Goal: Transaction & Acquisition: Purchase product/service

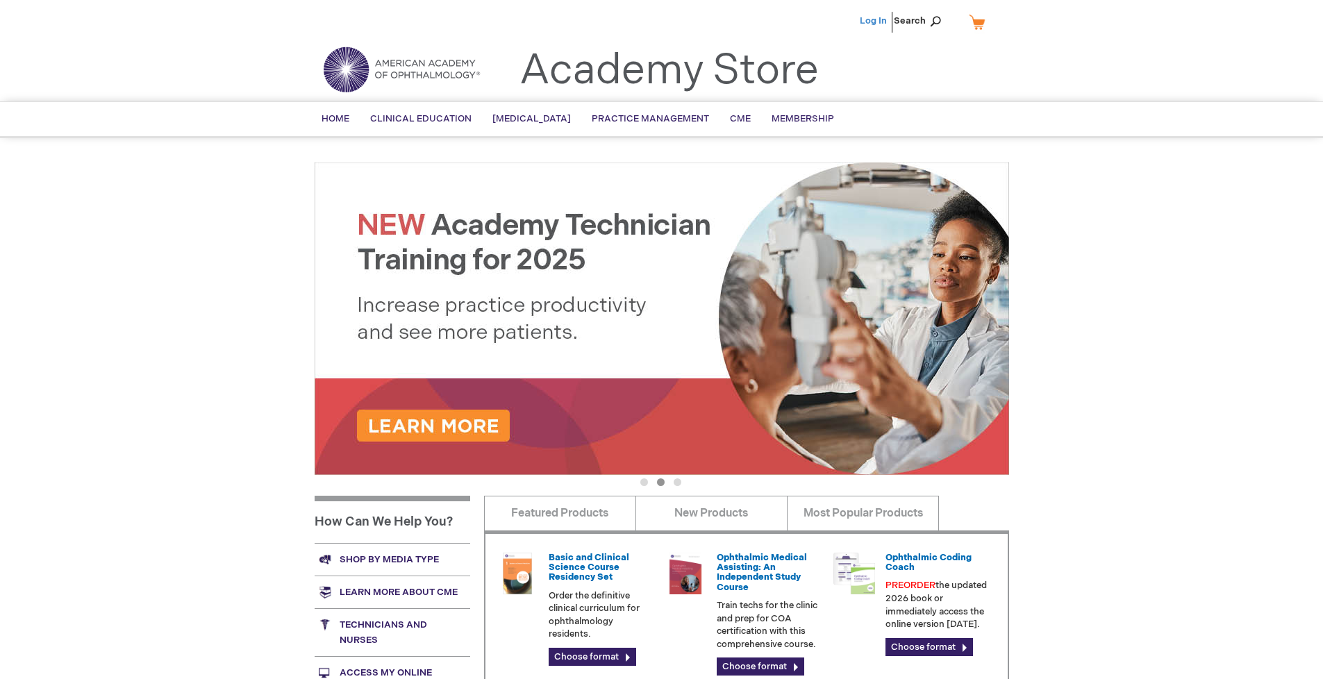
click at [875, 21] on link "Log In" at bounding box center [873, 20] width 27 height 11
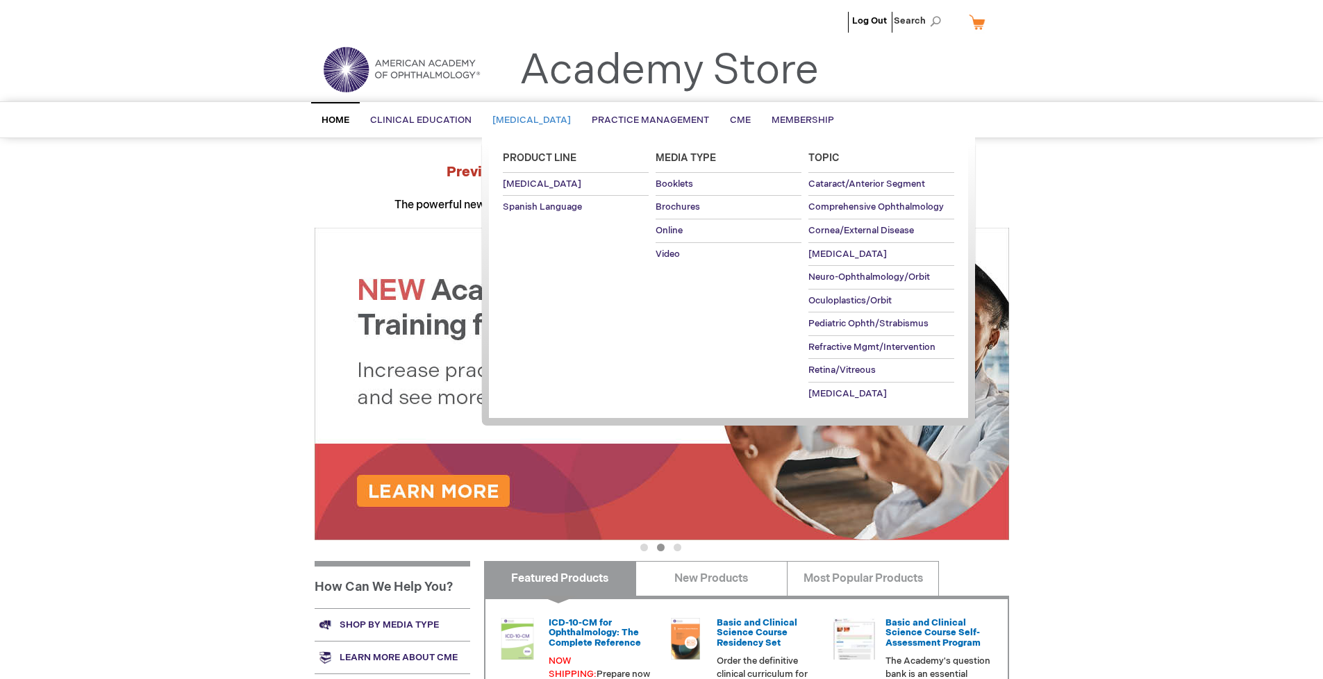
click at [536, 120] on span "[MEDICAL_DATA]" at bounding box center [532, 120] width 79 height 11
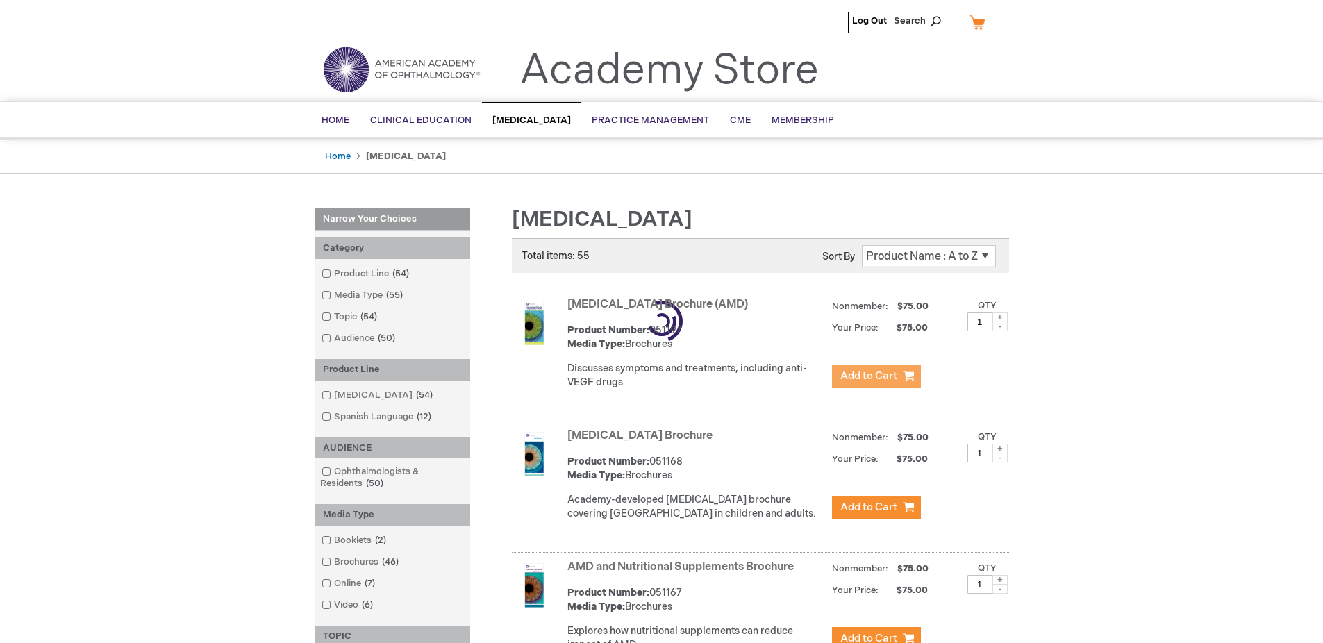
click at [876, 377] on span "Add to Cart" at bounding box center [869, 376] width 57 height 13
